Goal: Information Seeking & Learning: Learn about a topic

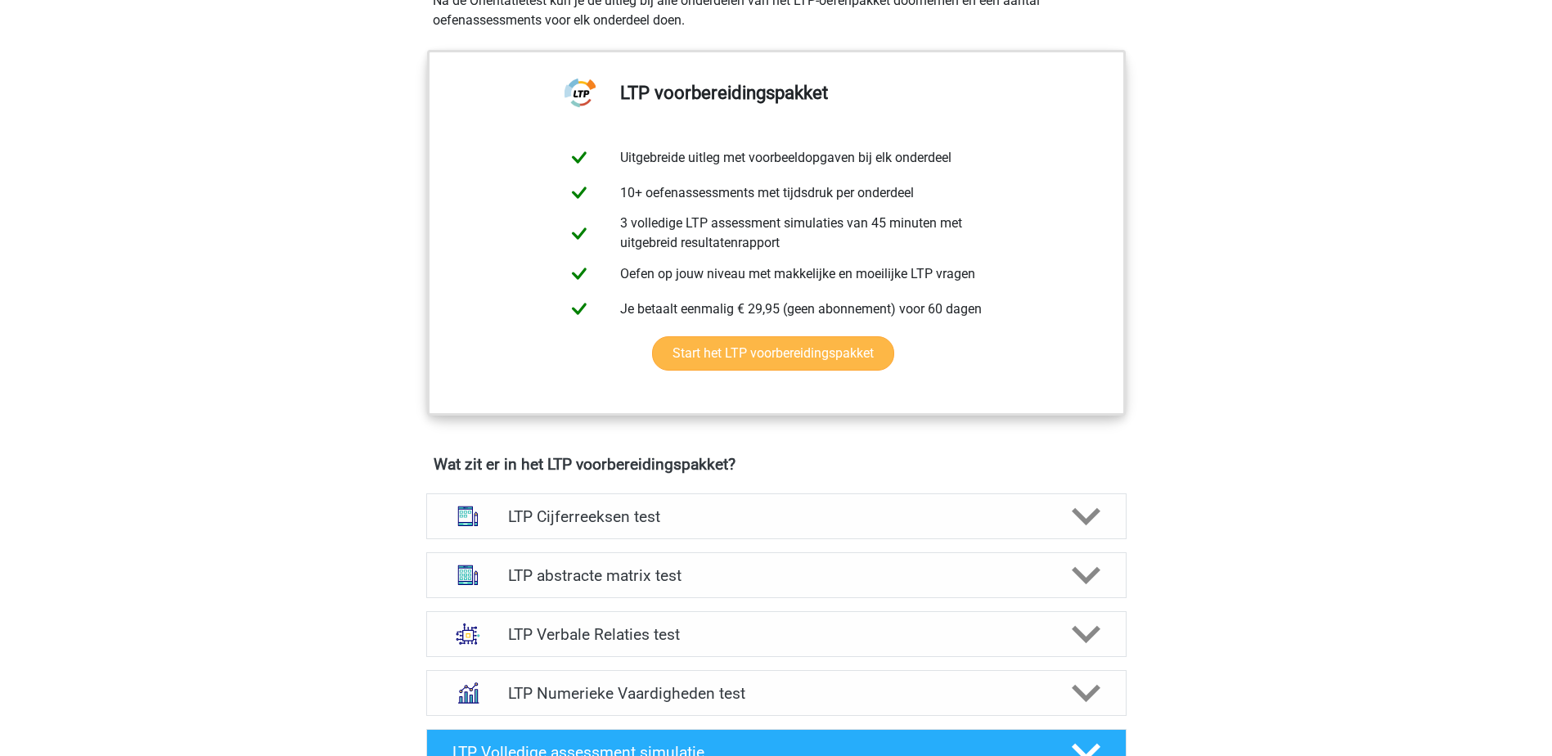
scroll to position [900, 0]
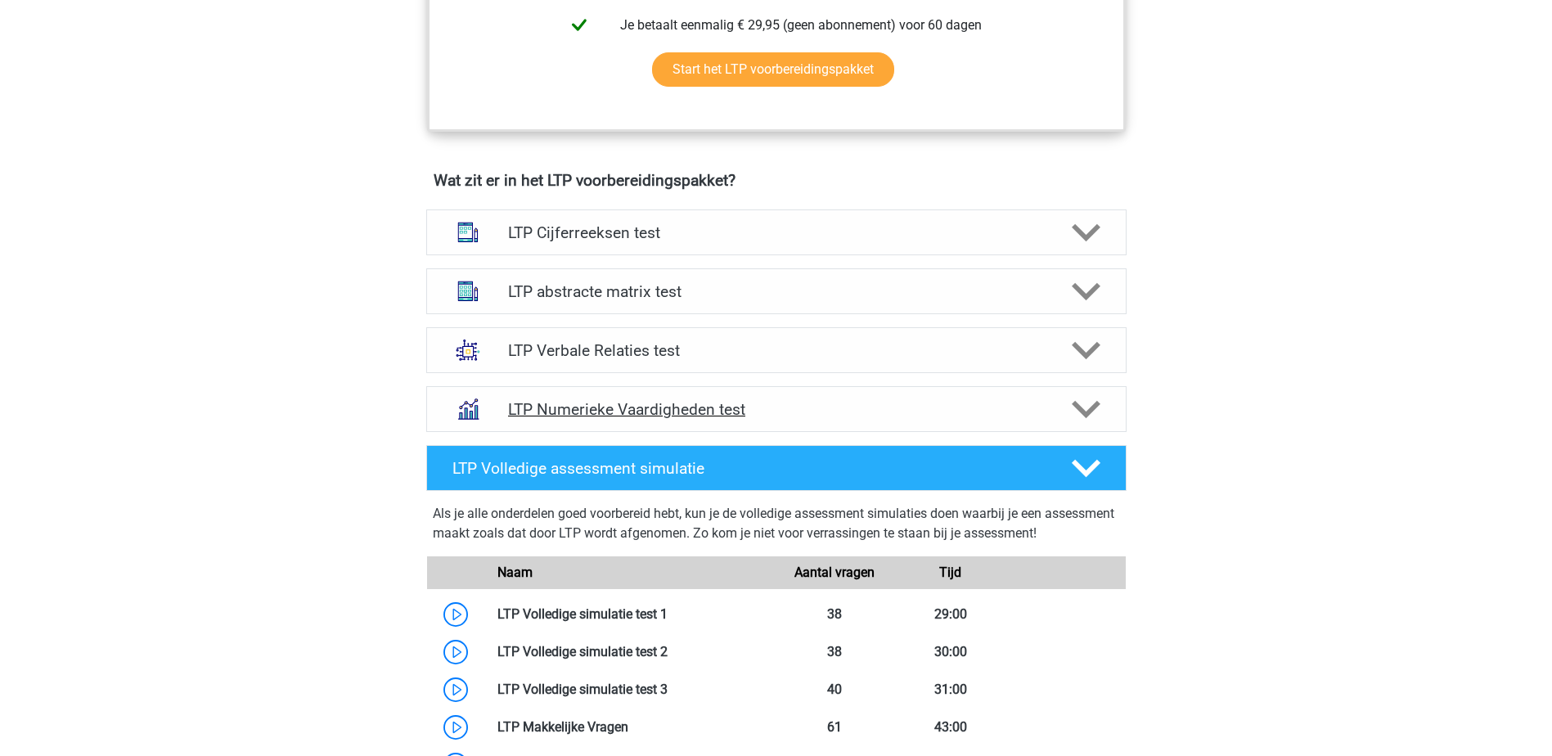
click at [685, 386] on div "LTP Numerieke Vaardigheden test" at bounding box center [776, 409] width 700 height 46
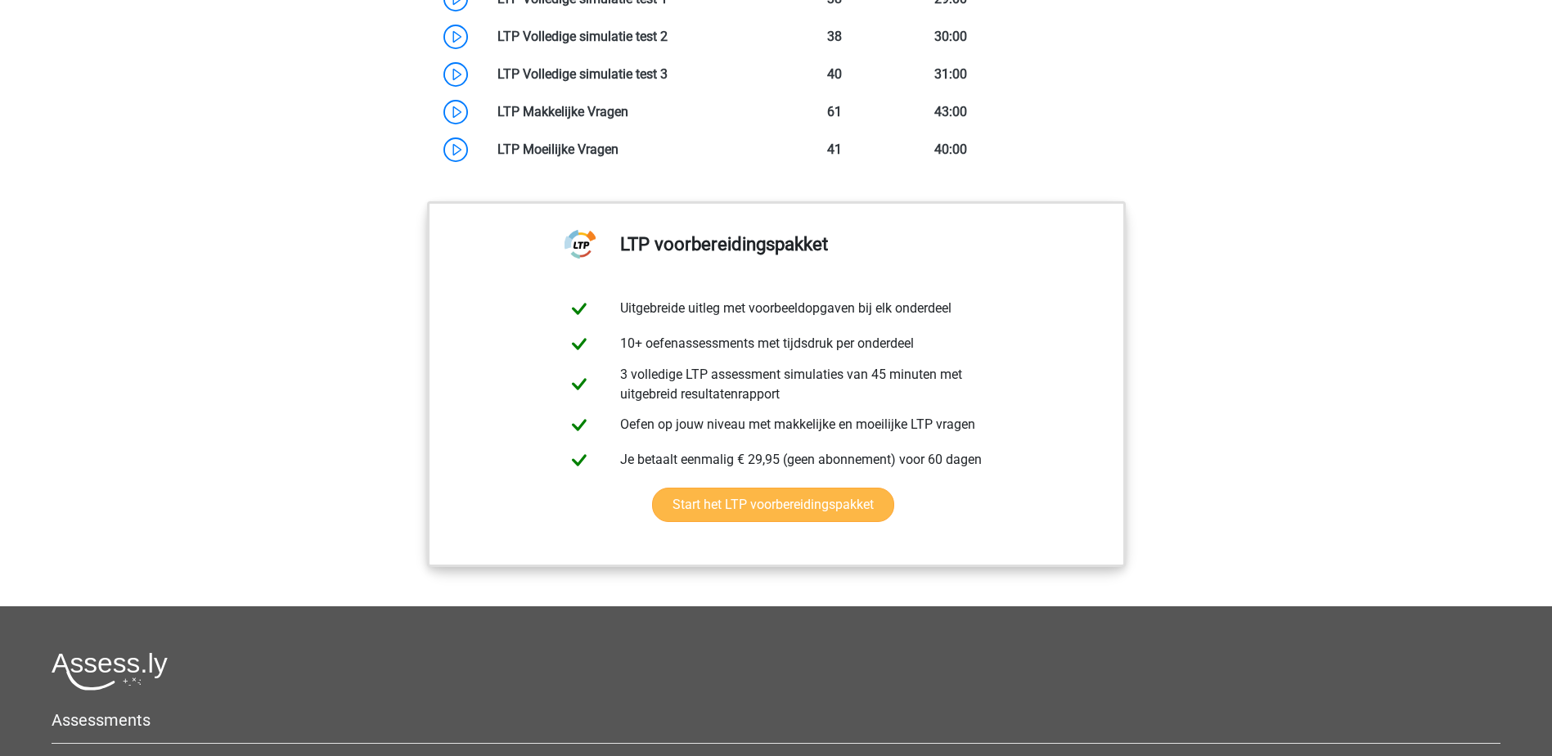
scroll to position [2045, 0]
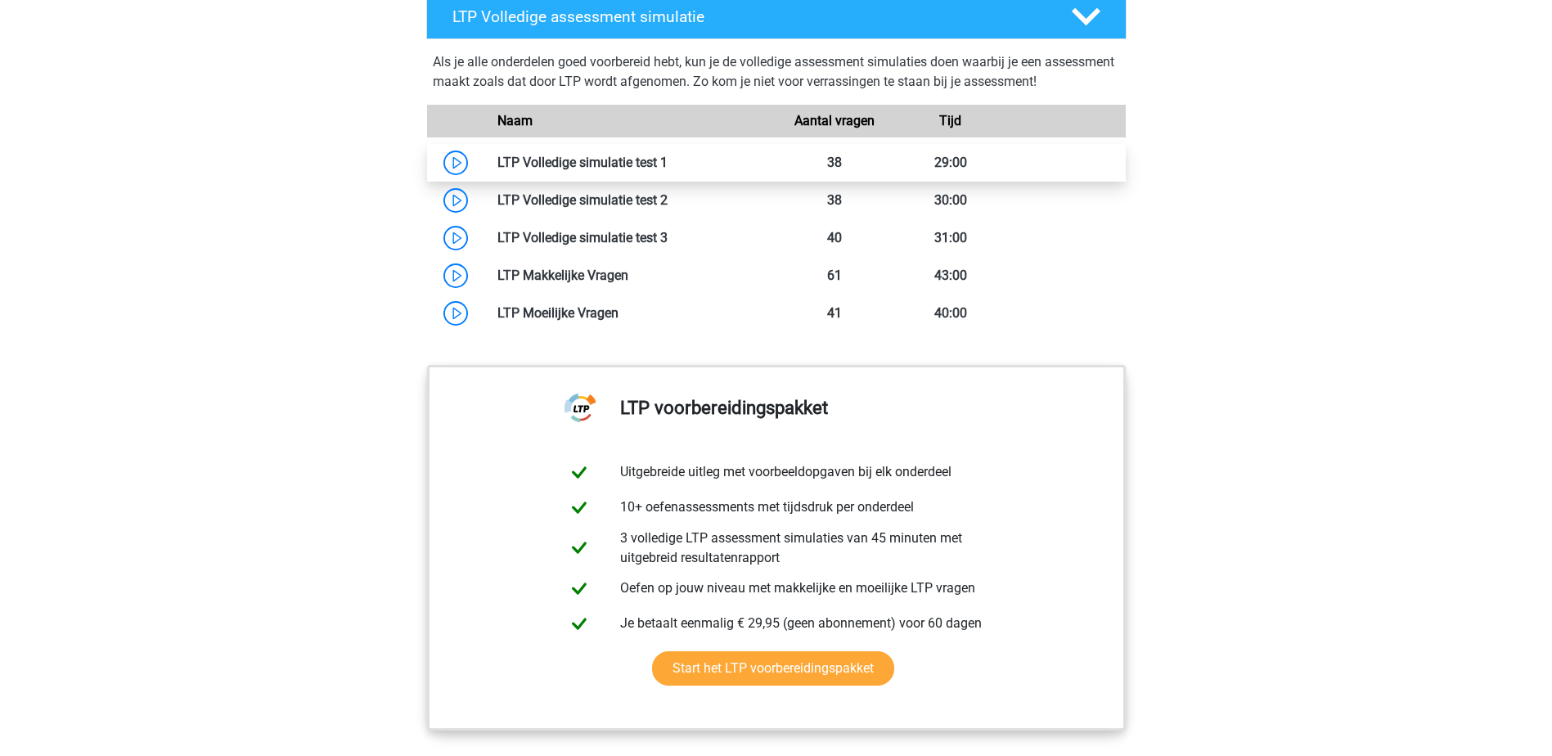
click at [668, 170] on link at bounding box center [668, 163] width 0 height 16
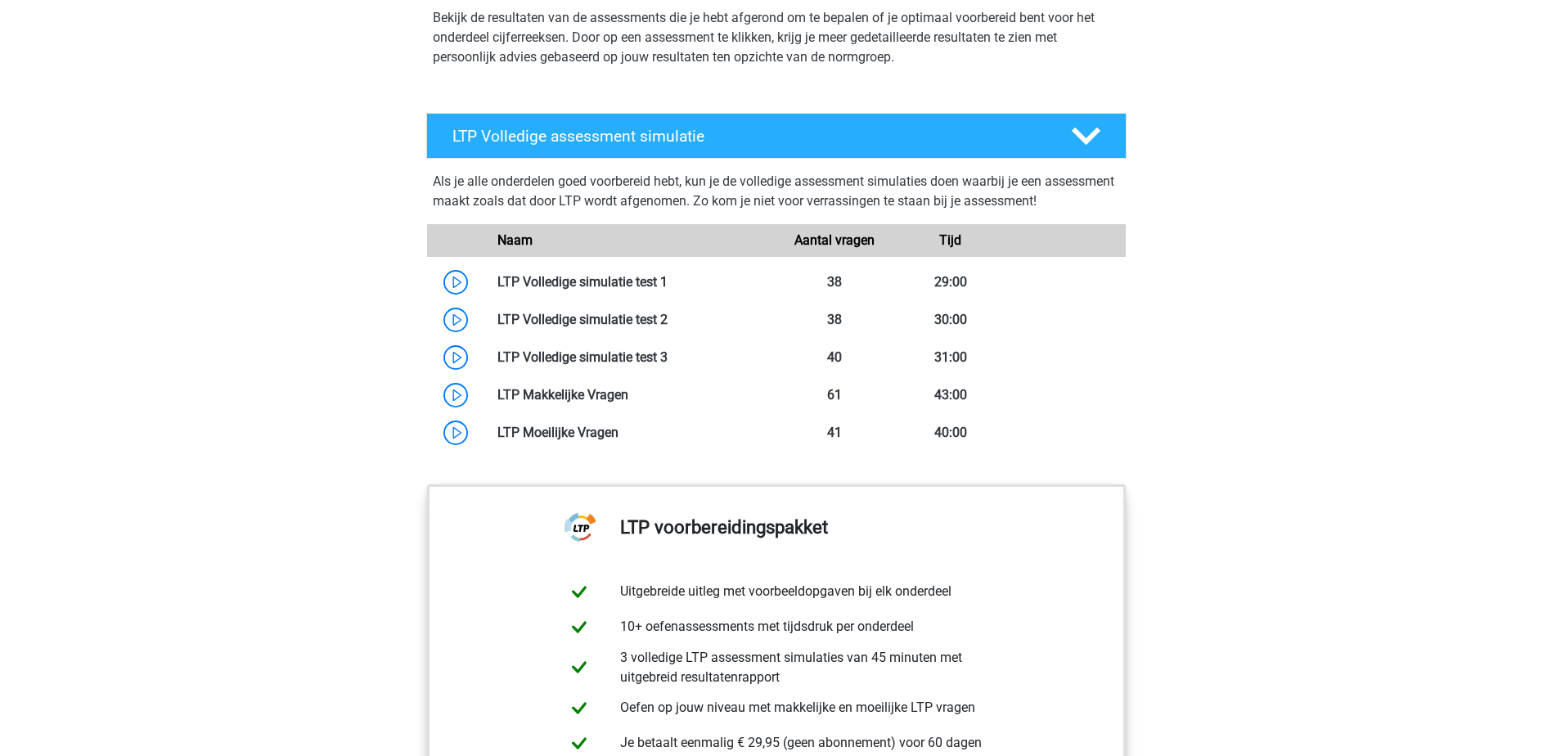
scroll to position [1964, 0]
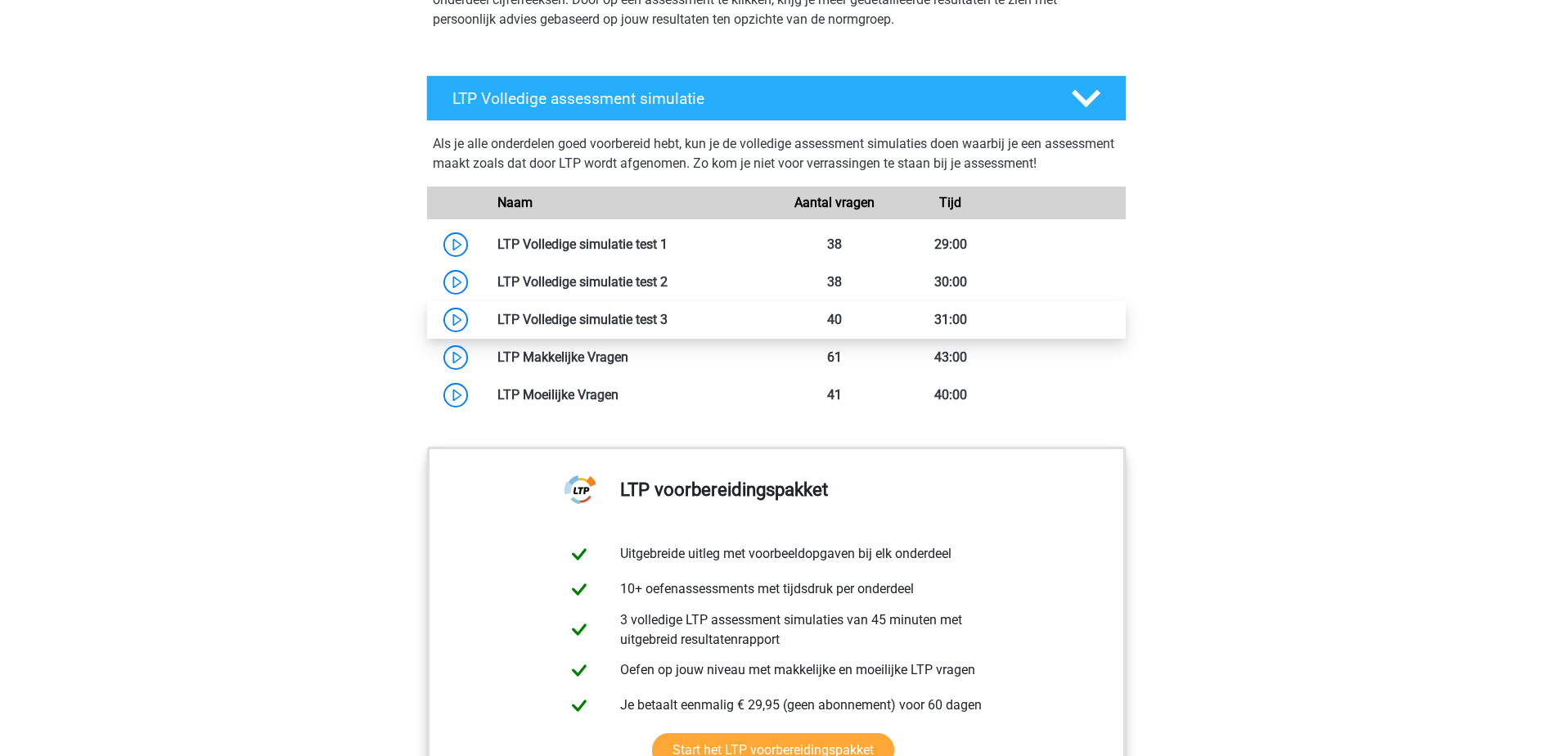
click at [668, 327] on link at bounding box center [668, 320] width 0 height 16
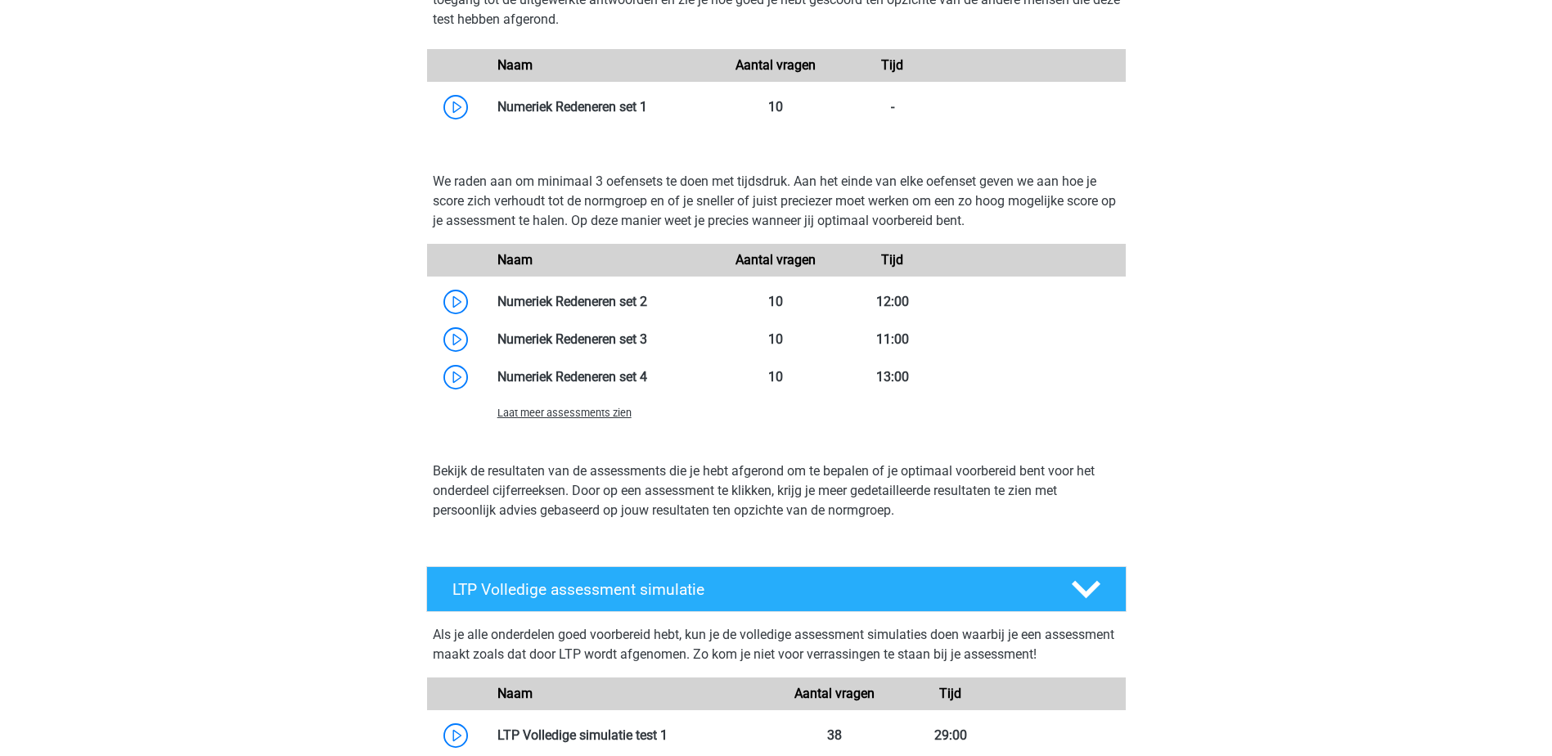
scroll to position [1309, 0]
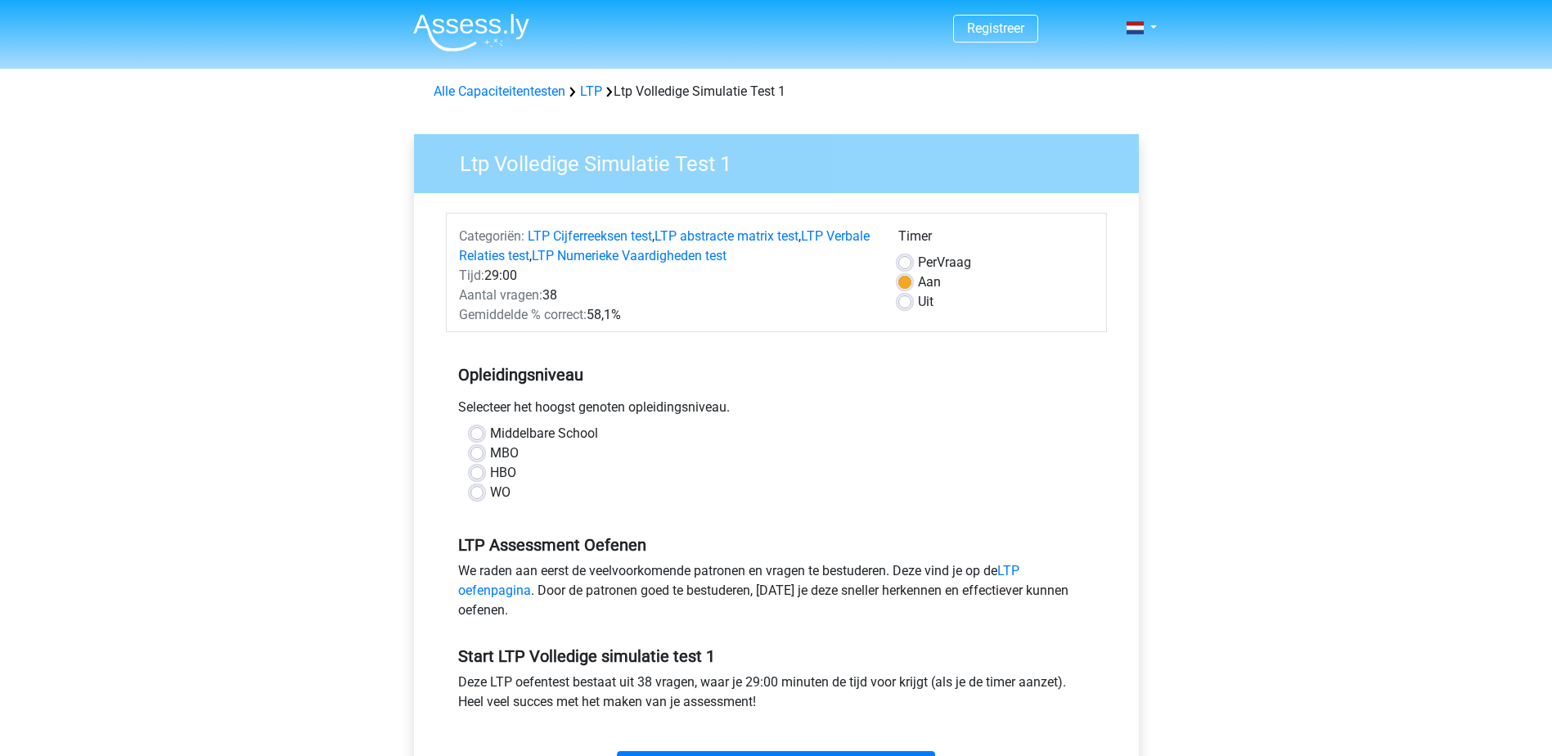
click at [494, 463] on label "HBO" at bounding box center [503, 473] width 26 height 20
click at [484, 463] on input "HBO" at bounding box center [476, 471] width 13 height 16
radio input "true"
click at [475, 501] on div "WO" at bounding box center [776, 493] width 612 height 20
click at [486, 487] on div "WO" at bounding box center [776, 493] width 612 height 20
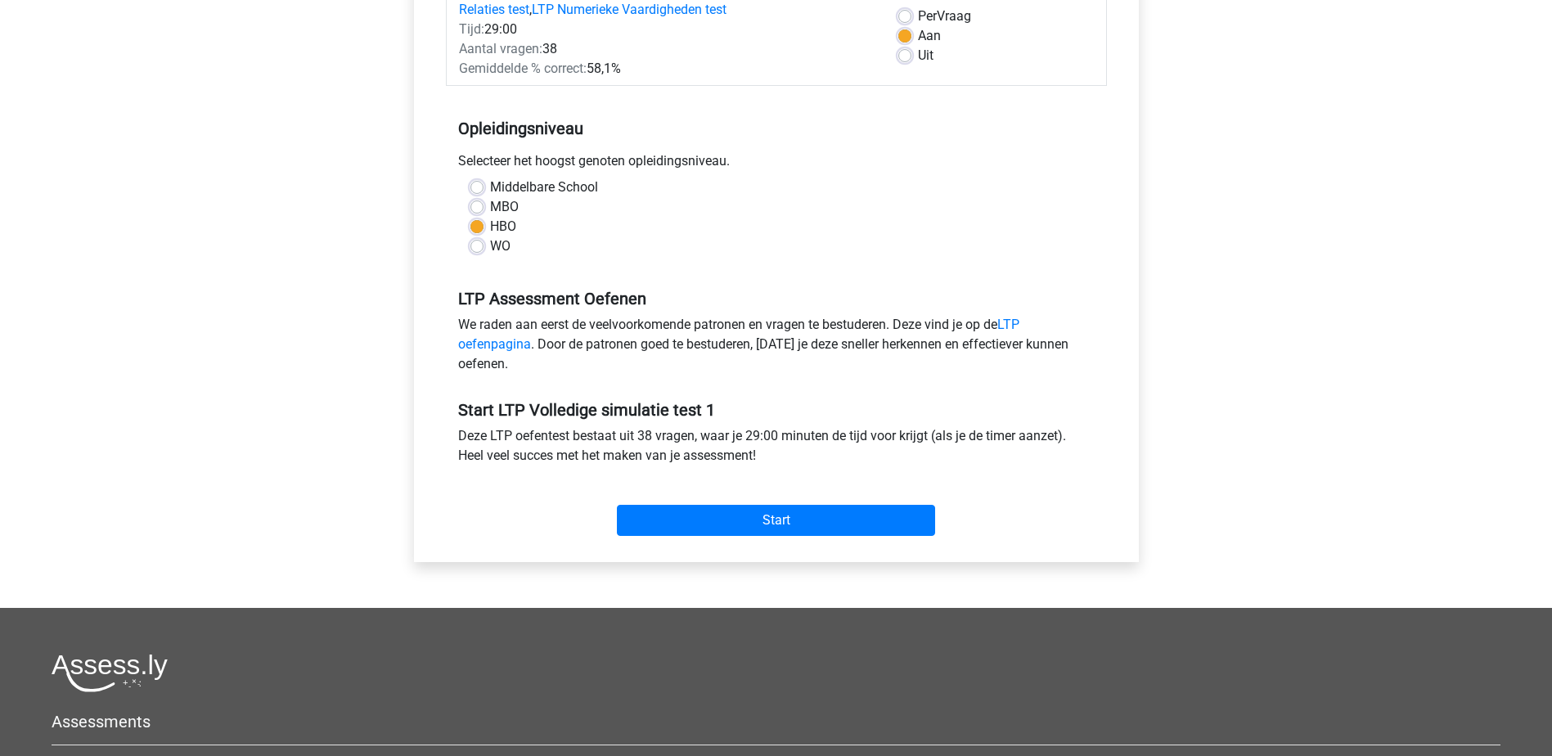
scroll to position [245, 0]
click at [484, 247] on div "WO" at bounding box center [776, 247] width 612 height 20
click at [490, 241] on label "WO" at bounding box center [500, 247] width 20 height 20
click at [478, 241] on input "WO" at bounding box center [476, 245] width 13 height 16
radio input "true"
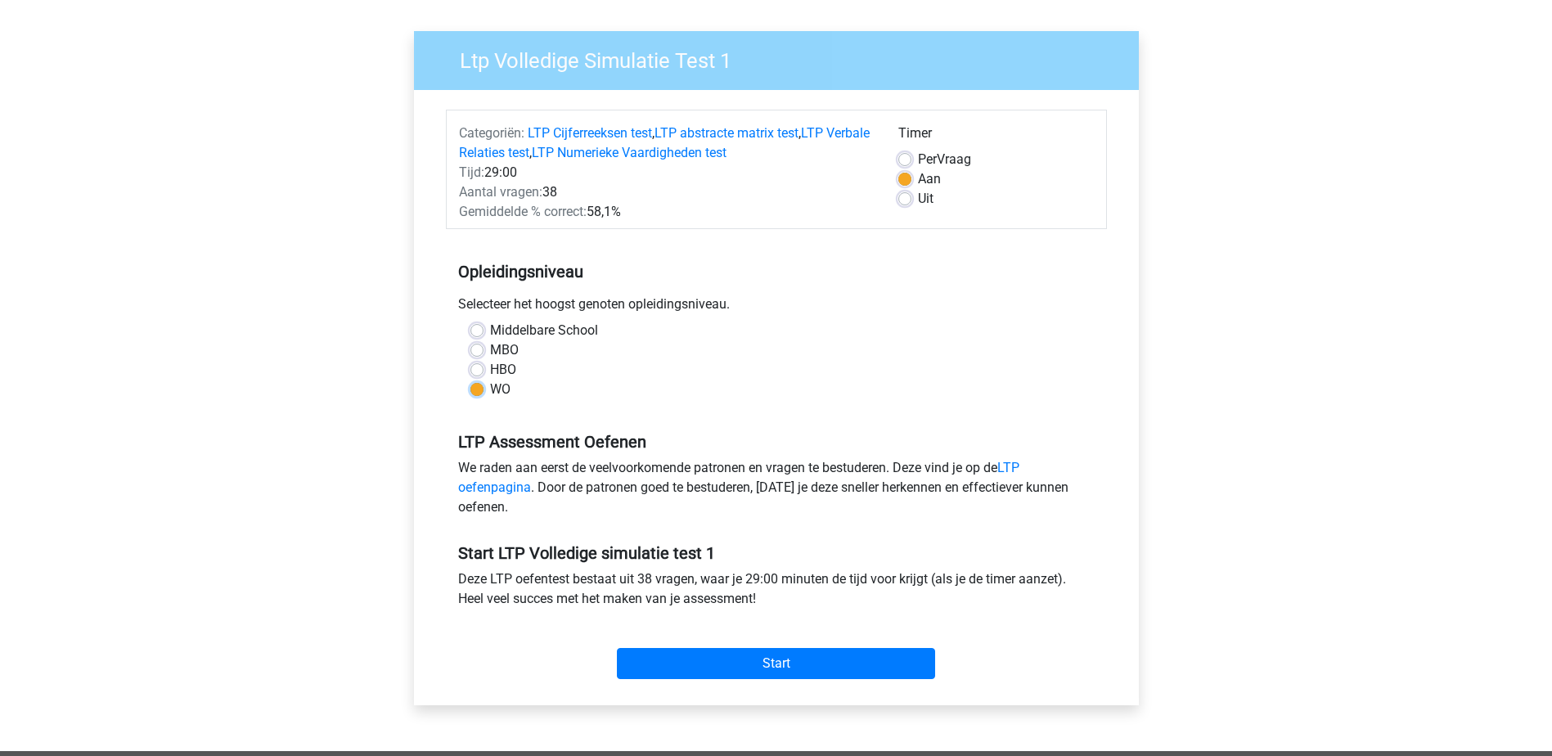
scroll to position [164, 0]
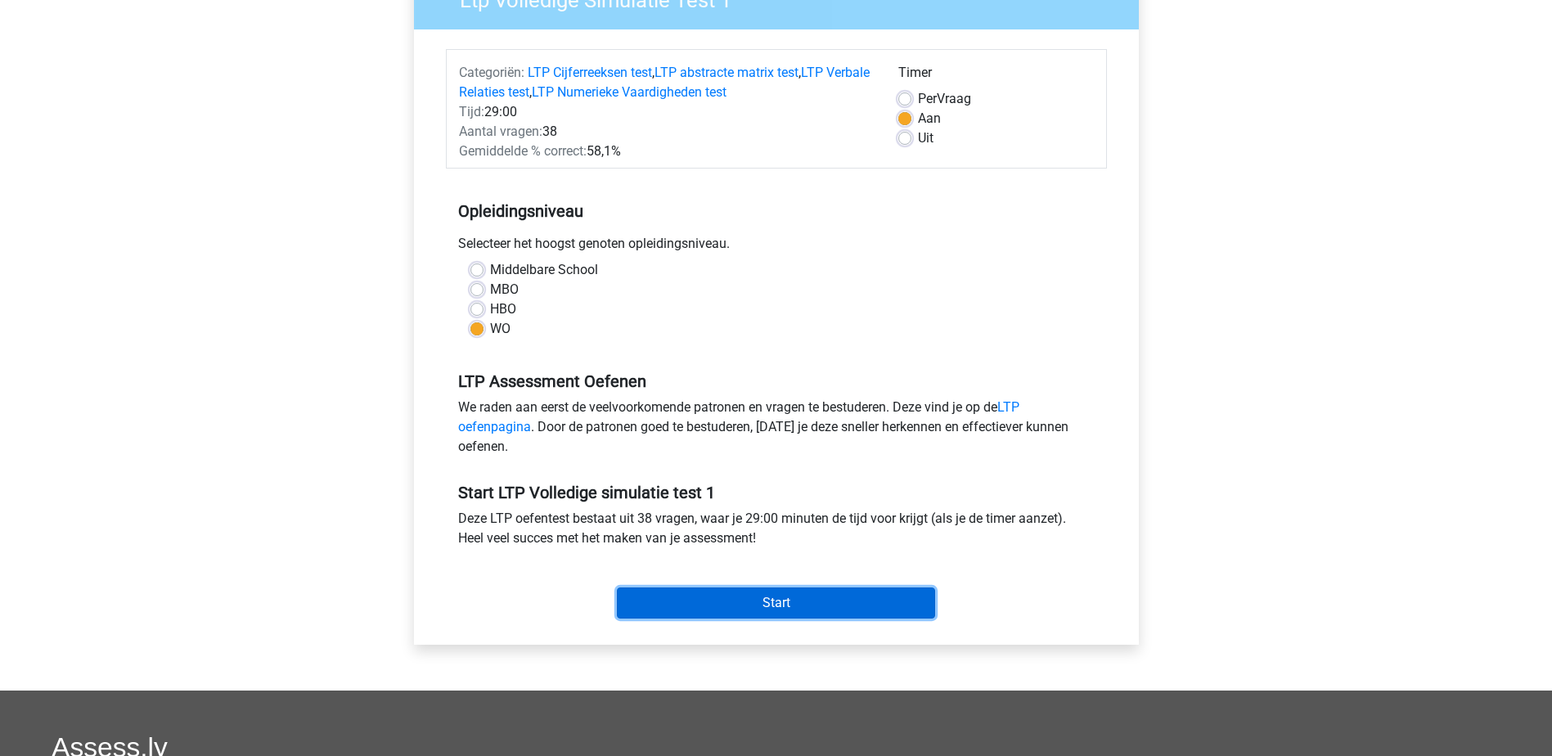
click at [746, 604] on input "Start" at bounding box center [776, 602] width 318 height 31
